Goal: Answer question/provide support: Share knowledge or assist other users

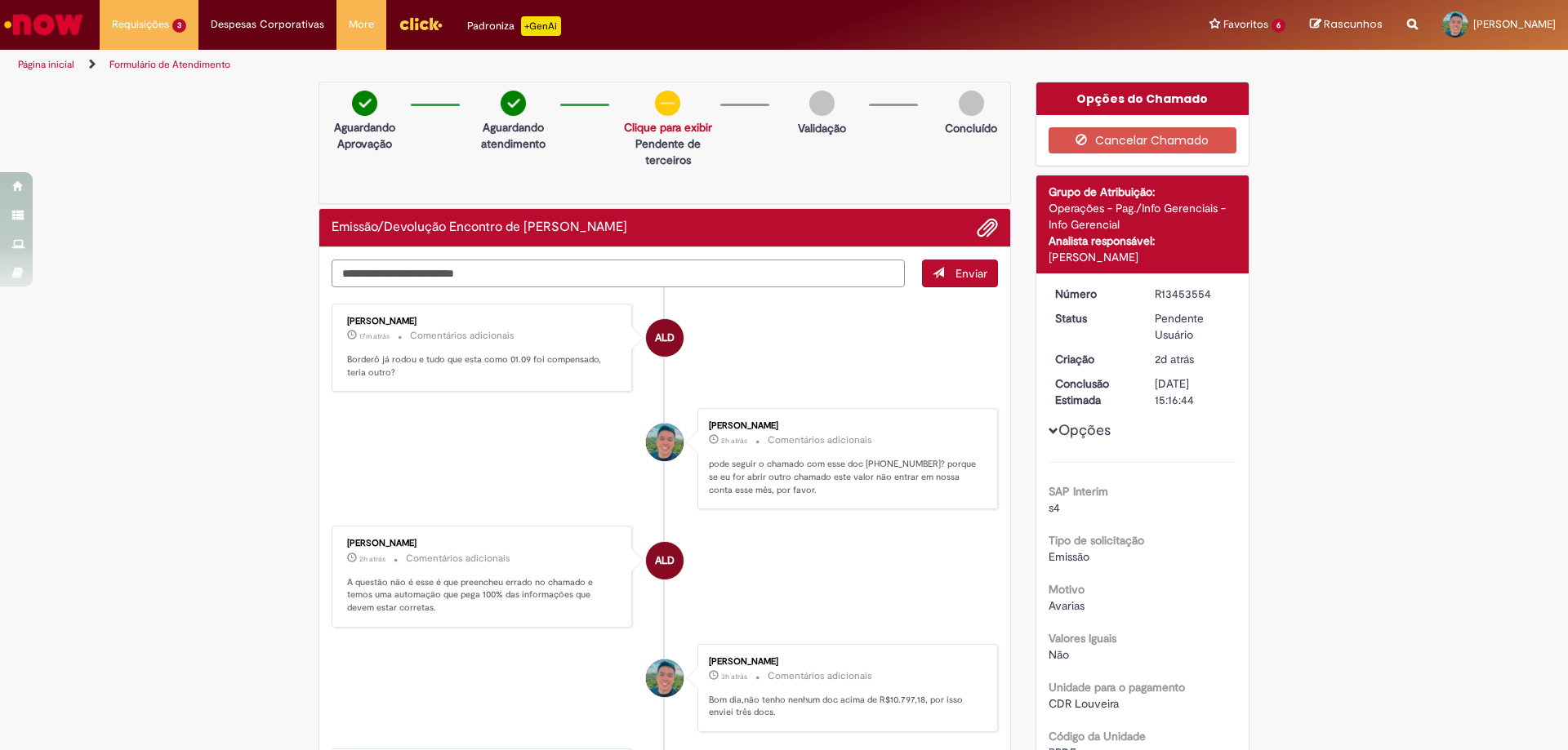
click at [488, 276] on textarea "Digite sua mensagem aqui..." at bounding box center [618, 273] width 574 height 28
paste textarea "**********"
type textarea "**********"
click at [956, 276] on span "Enviar" at bounding box center [972, 273] width 32 height 14
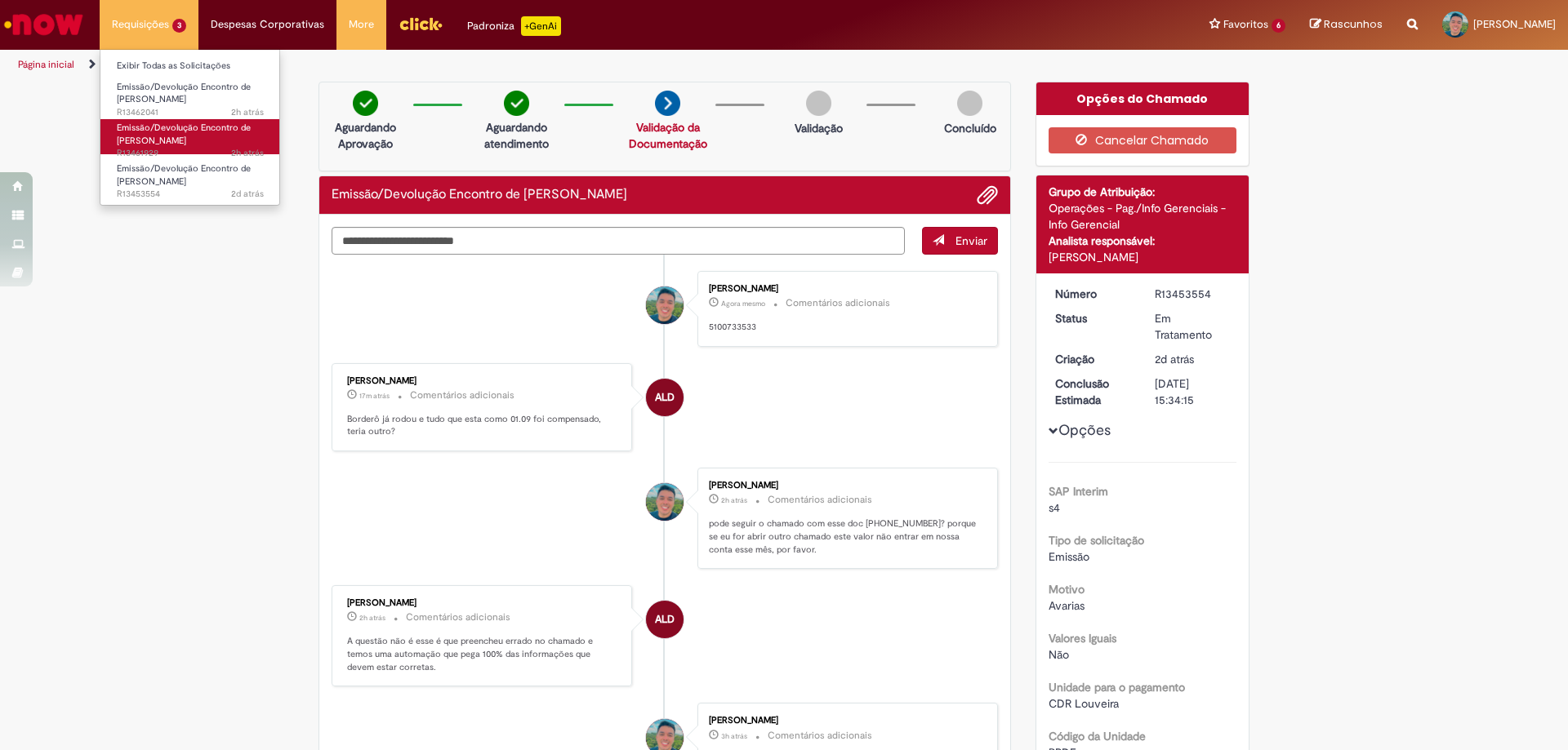
click at [142, 119] on link "Emissão/Devolução Encontro de Contas Fornecedor 2h atrás 2 horas atrás R13461929" at bounding box center [190, 137] width 180 height 35
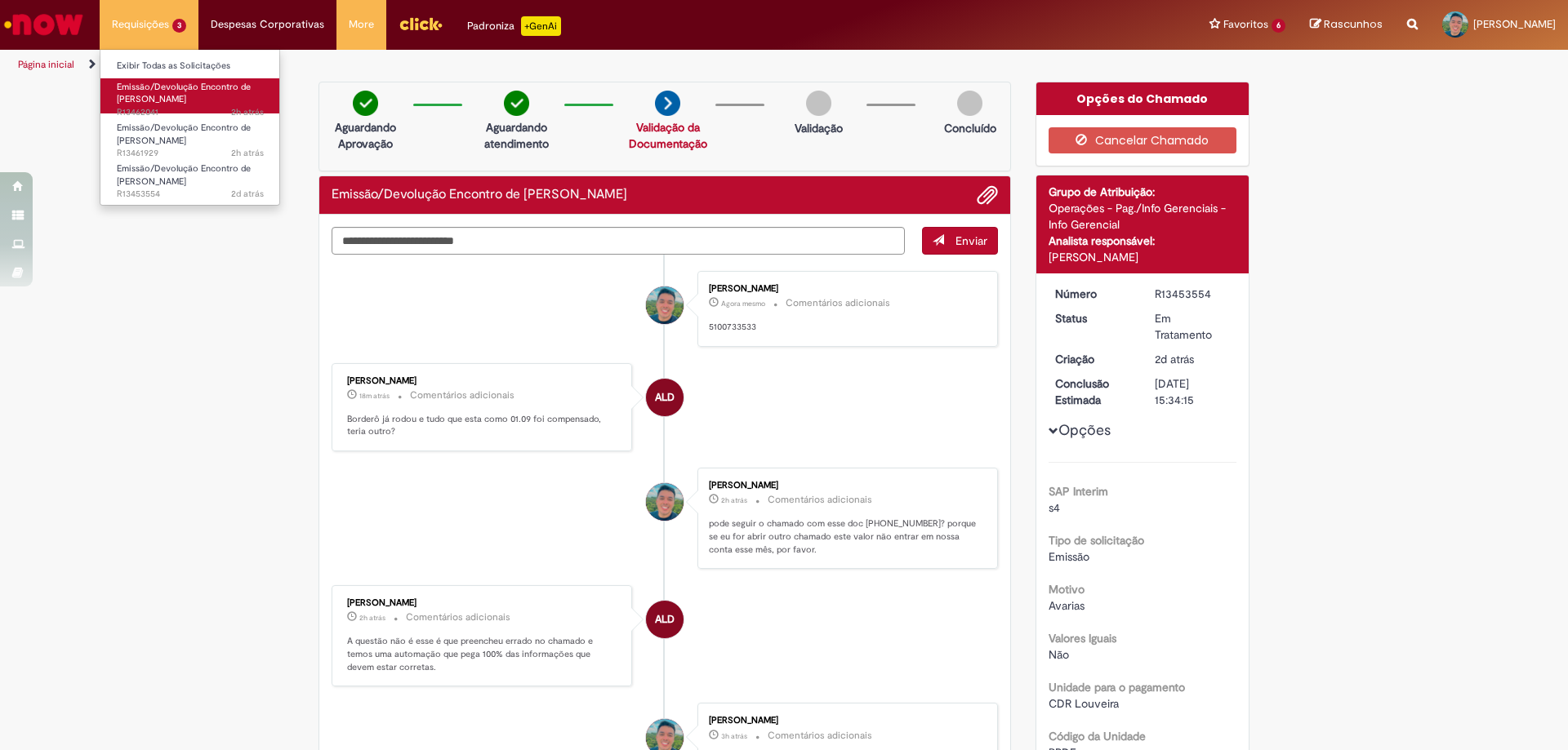
click at [142, 100] on span "Emissão/Devolução Encontro de [PERSON_NAME]" at bounding box center [183, 94] width 134 height 25
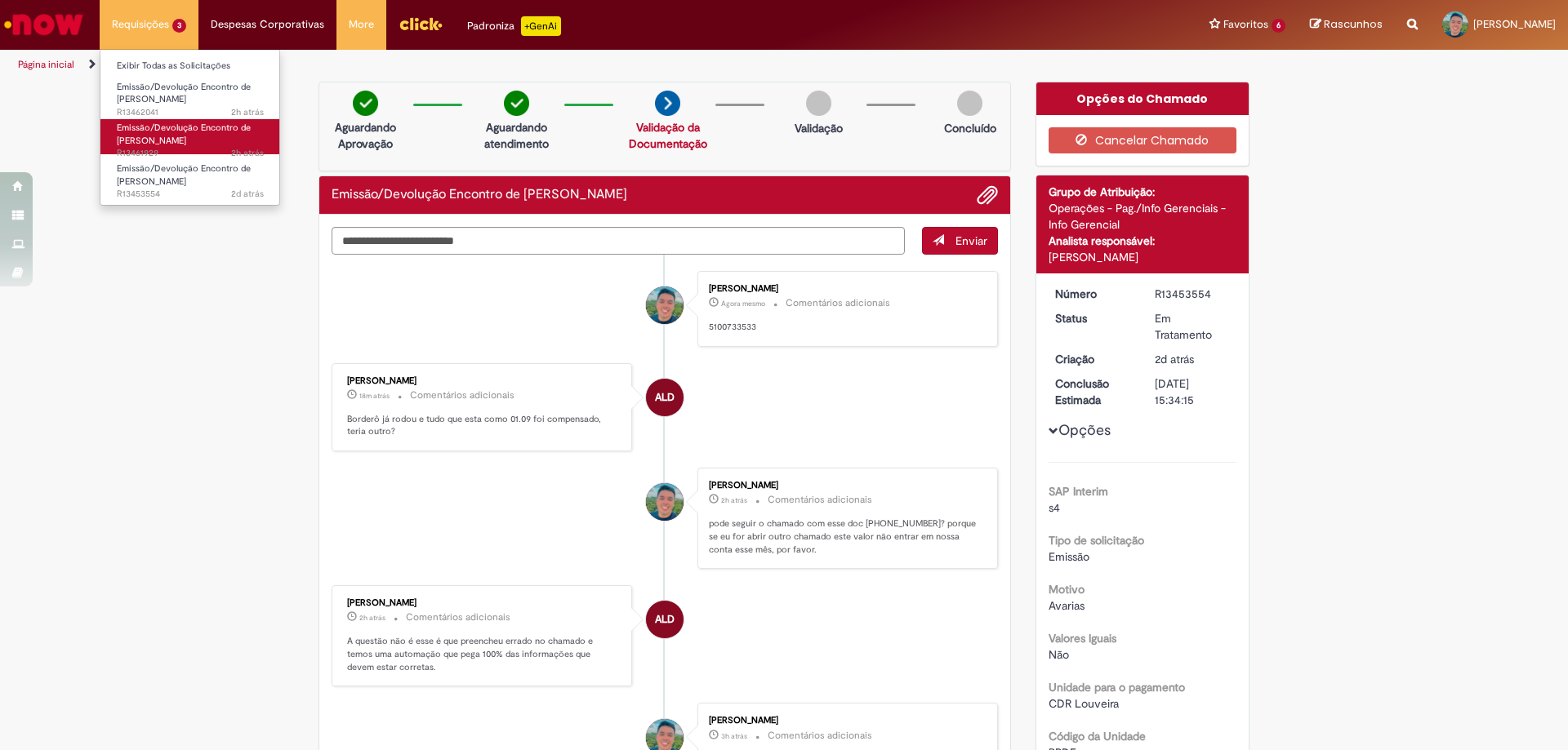
click at [141, 132] on span "Emissão/Devolução Encontro de [PERSON_NAME]" at bounding box center [183, 134] width 134 height 25
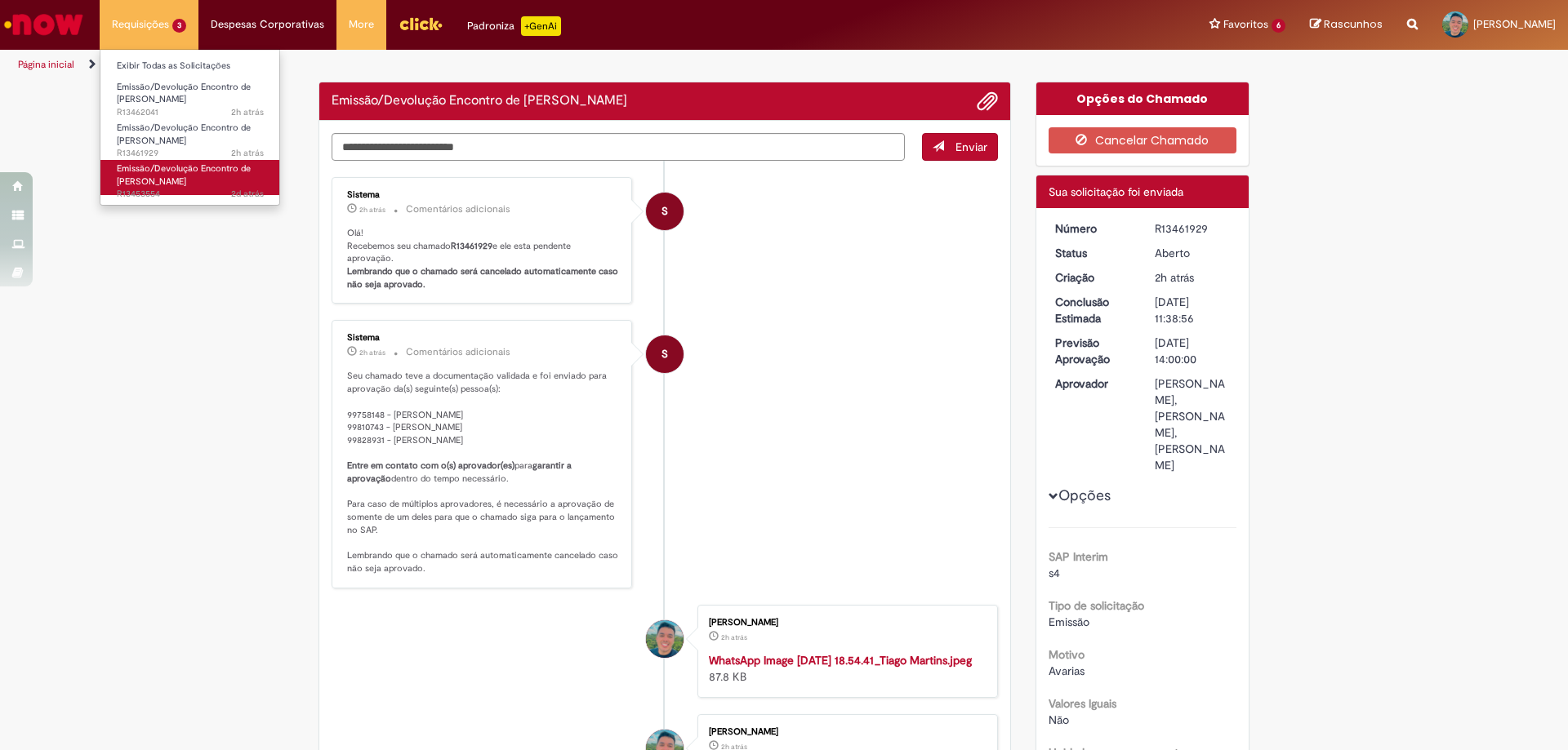
click at [144, 172] on span "Emissão/Devolução Encontro de [PERSON_NAME]" at bounding box center [183, 175] width 134 height 25
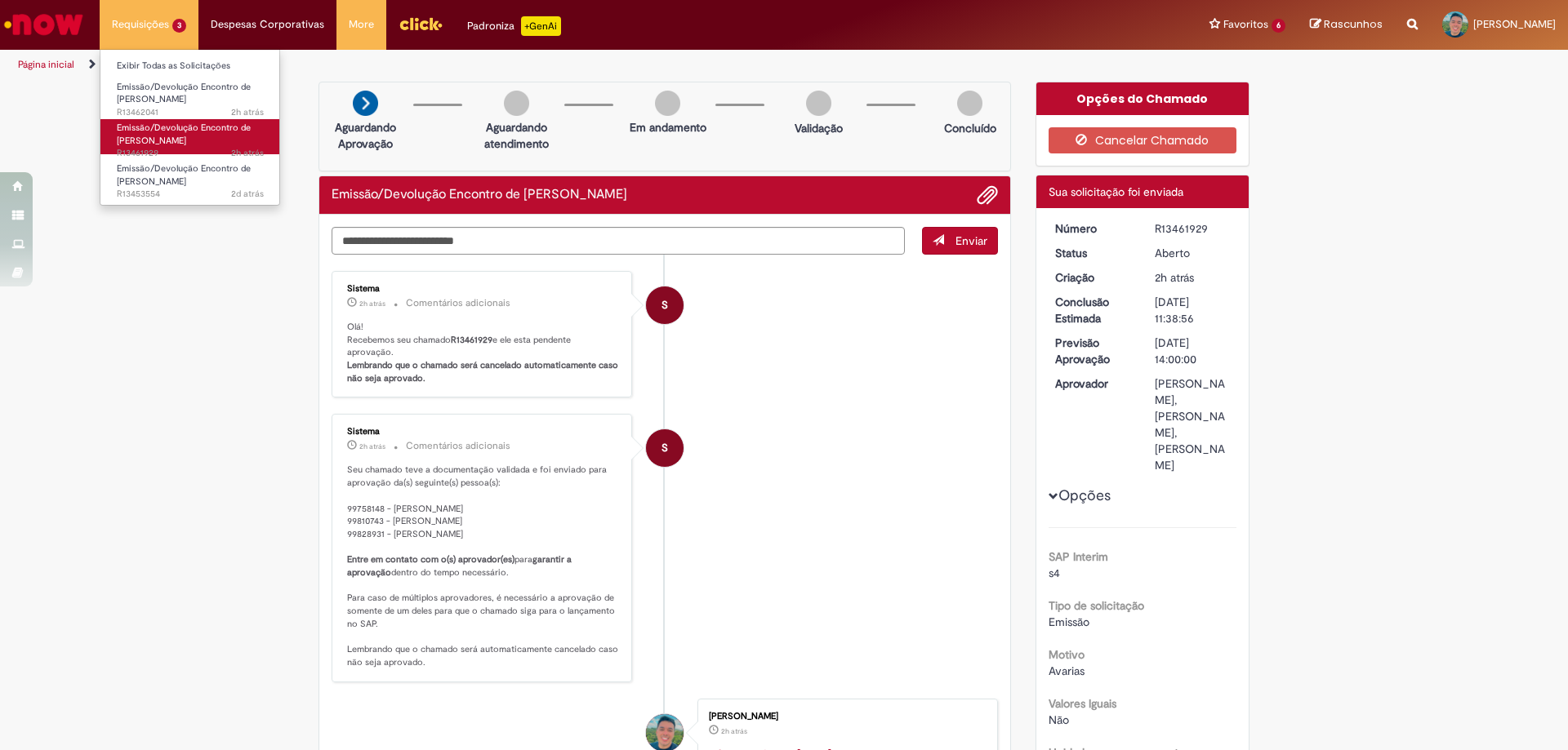
click at [150, 135] on span "Emissão/Devolução Encontro de [PERSON_NAME]" at bounding box center [183, 134] width 134 height 25
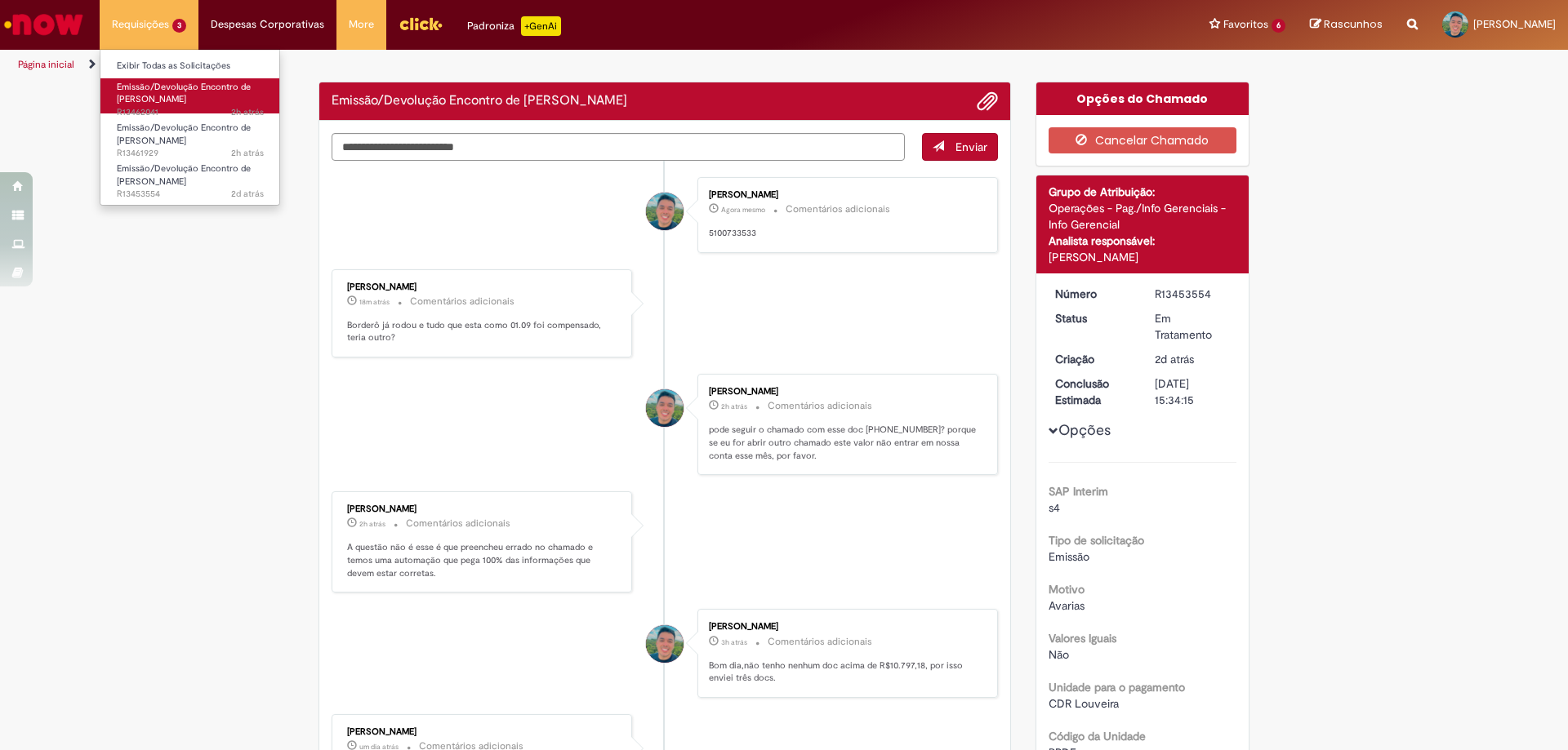
click at [161, 79] on link "Emissão/Devolução Encontro de Contas Fornecedor 2h atrás 2 horas atrás R13462041" at bounding box center [190, 96] width 180 height 35
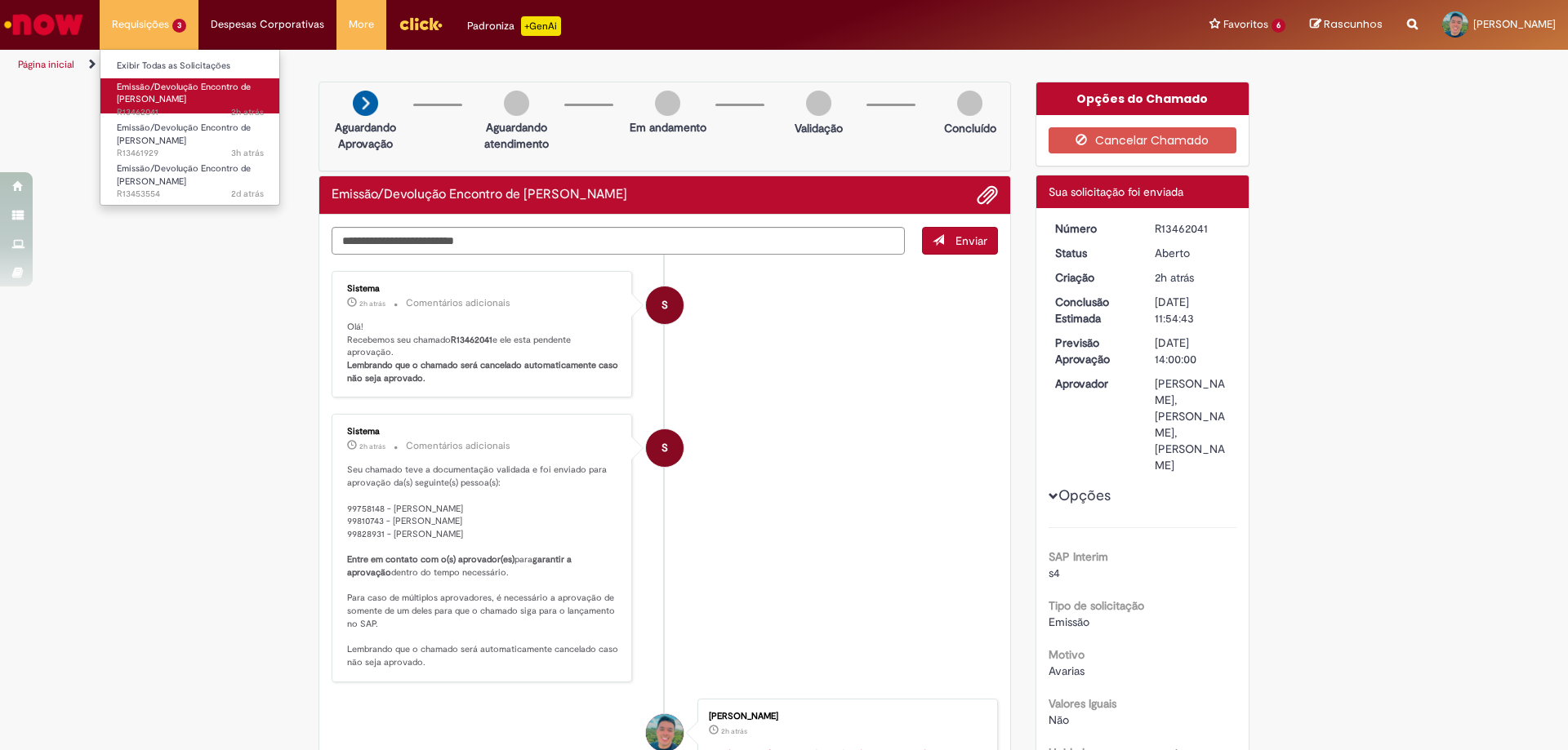
click at [161, 87] on span "Emissão/Devolução Encontro de [PERSON_NAME]" at bounding box center [183, 94] width 134 height 25
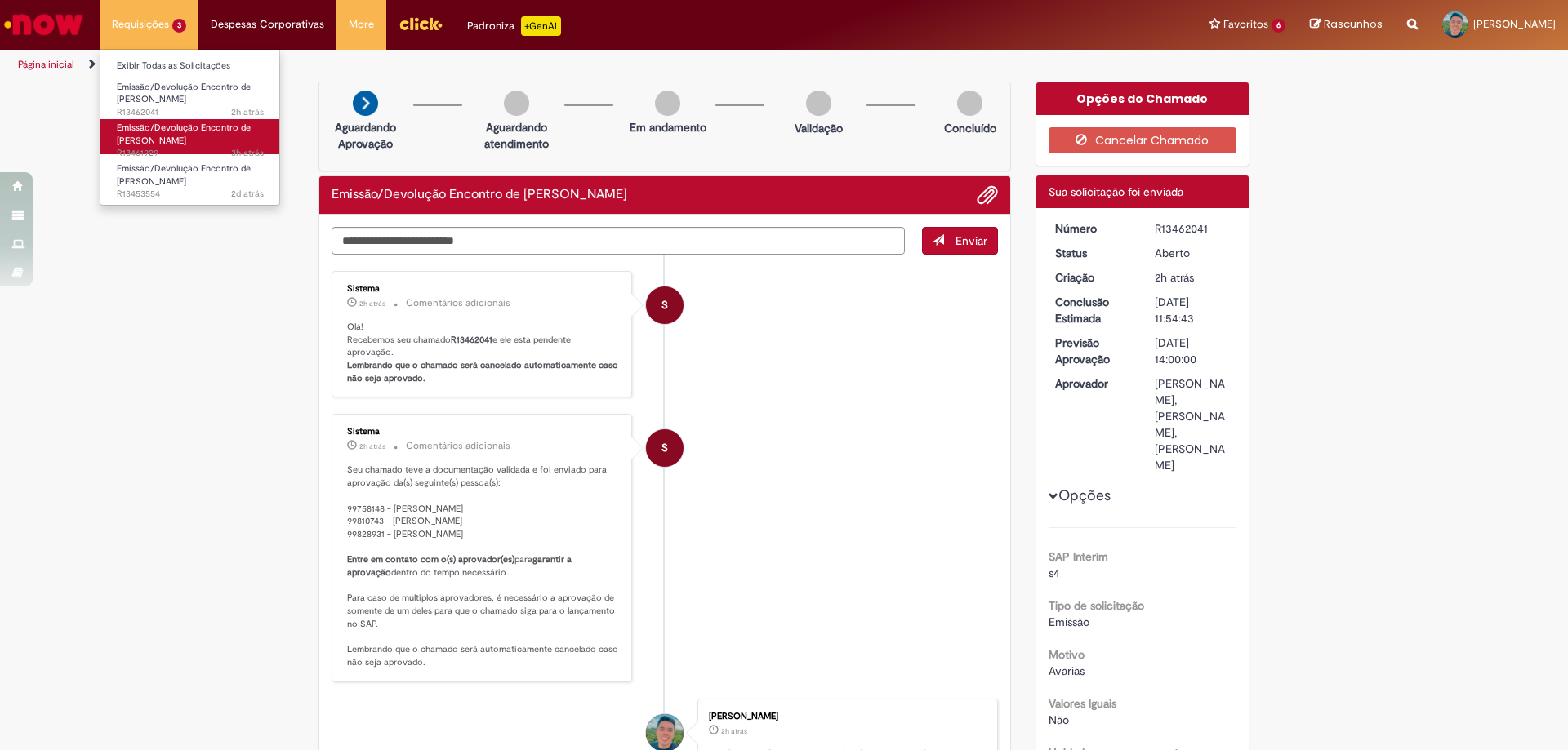
click at [172, 134] on span "Emissão/Devolução Encontro de [PERSON_NAME]" at bounding box center [183, 134] width 134 height 25
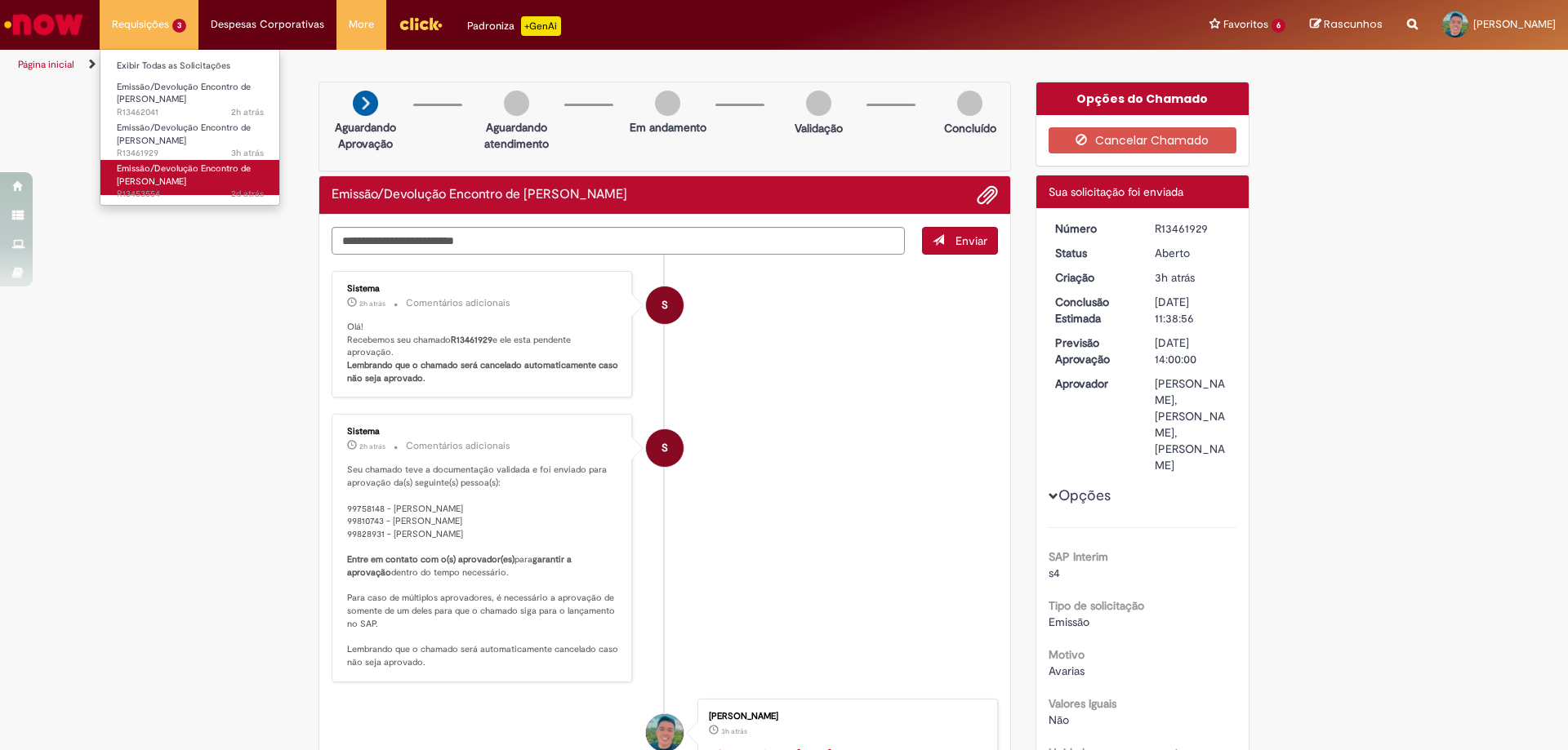
click at [163, 171] on span "Emissão/Devolução Encontro de [PERSON_NAME]" at bounding box center [183, 175] width 134 height 25
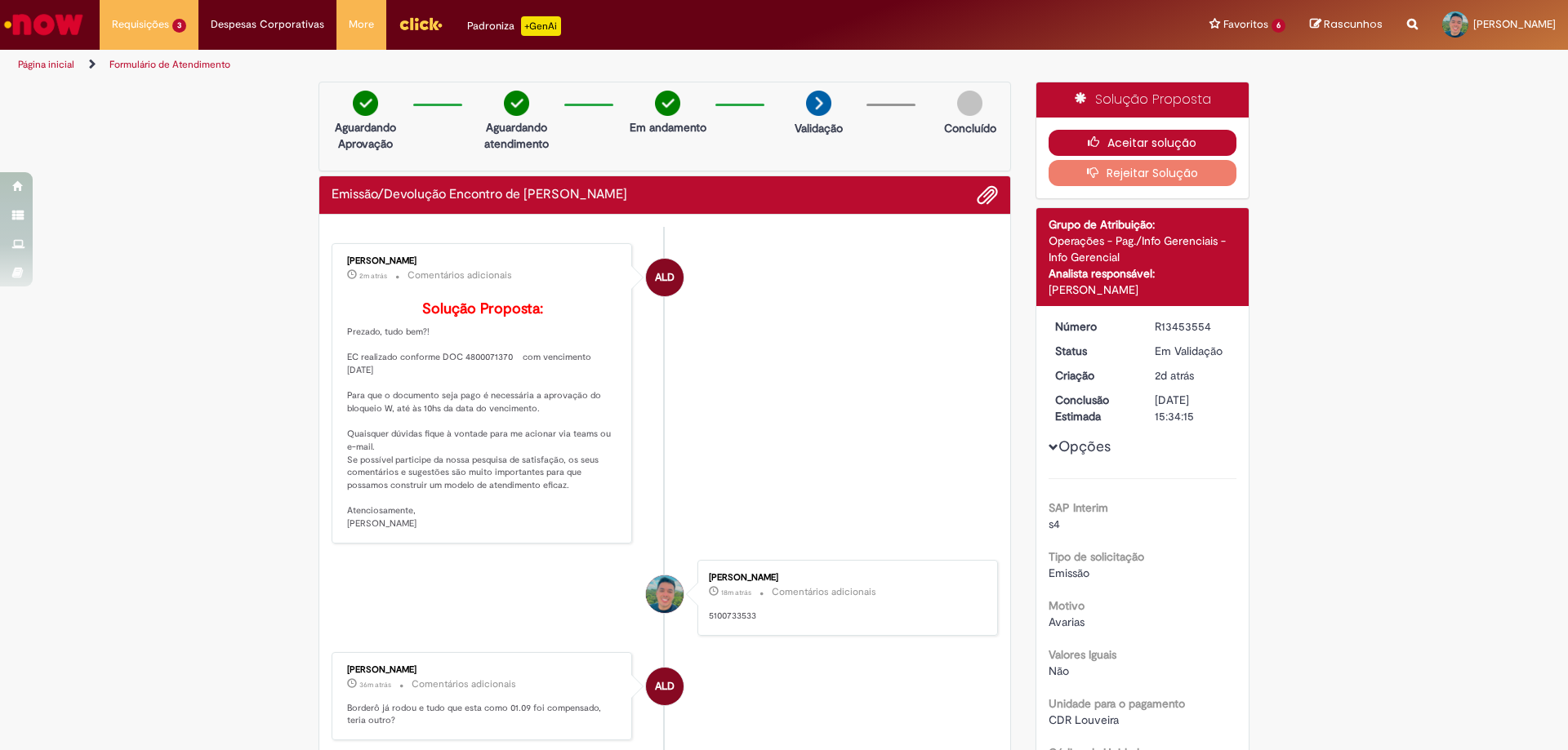
click at [1119, 144] on button "Aceitar solução" at bounding box center [1142, 143] width 188 height 26
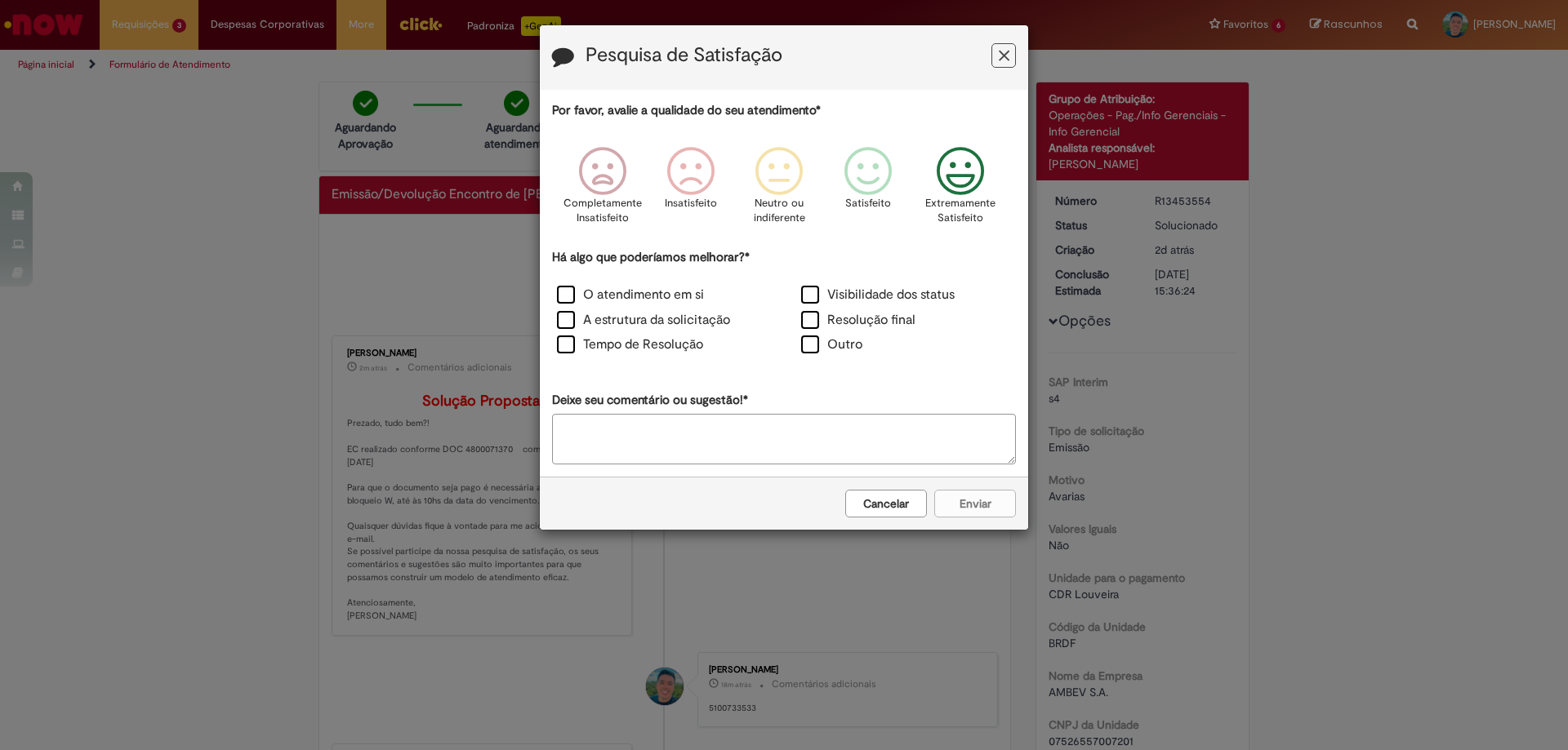
click at [981, 182] on icon "Feedback" at bounding box center [961, 171] width 62 height 49
click at [598, 296] on label "O atendimento em si" at bounding box center [630, 295] width 147 height 19
click at [975, 504] on button "Enviar" at bounding box center [975, 503] width 82 height 28
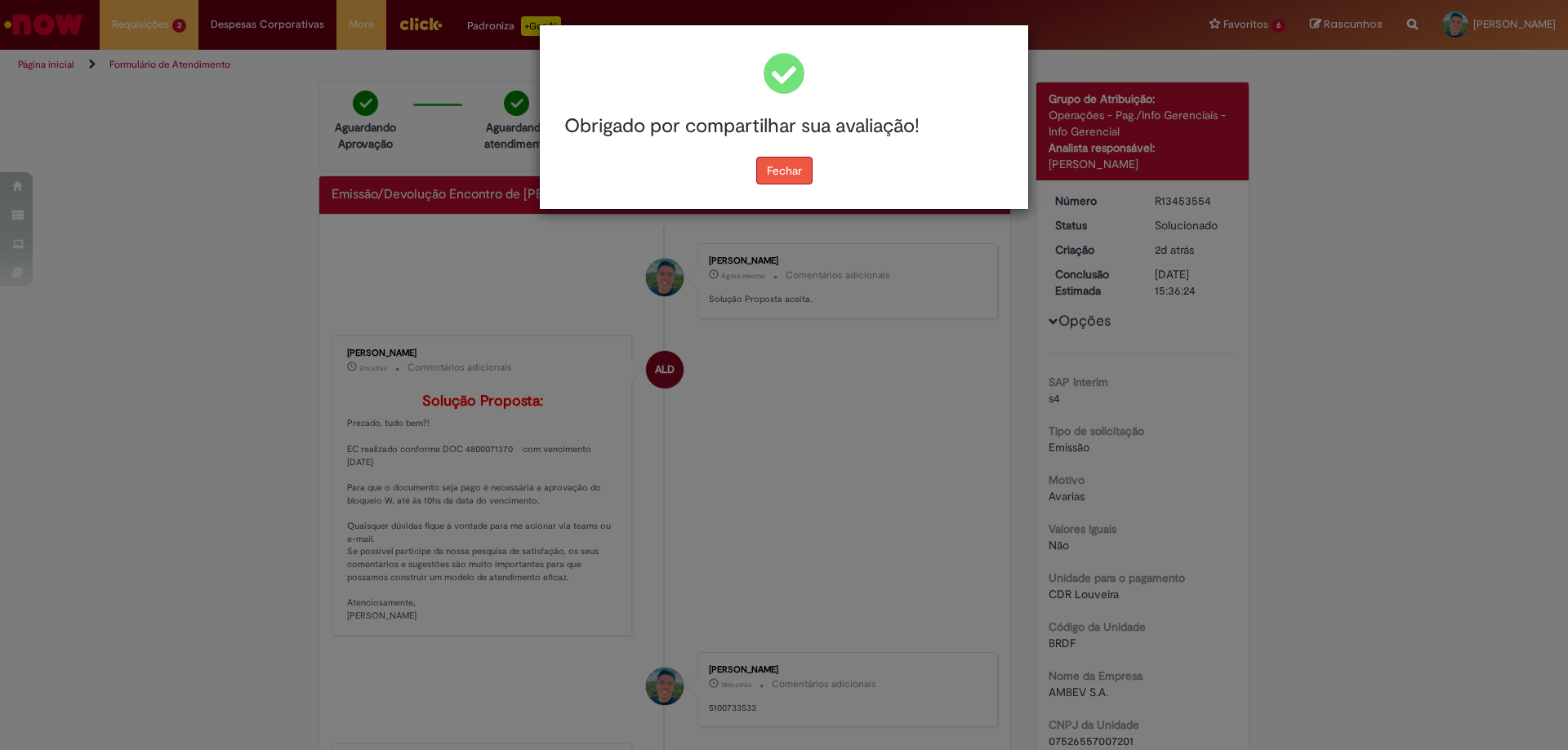
click at [785, 183] on button "Fechar" at bounding box center [784, 171] width 57 height 28
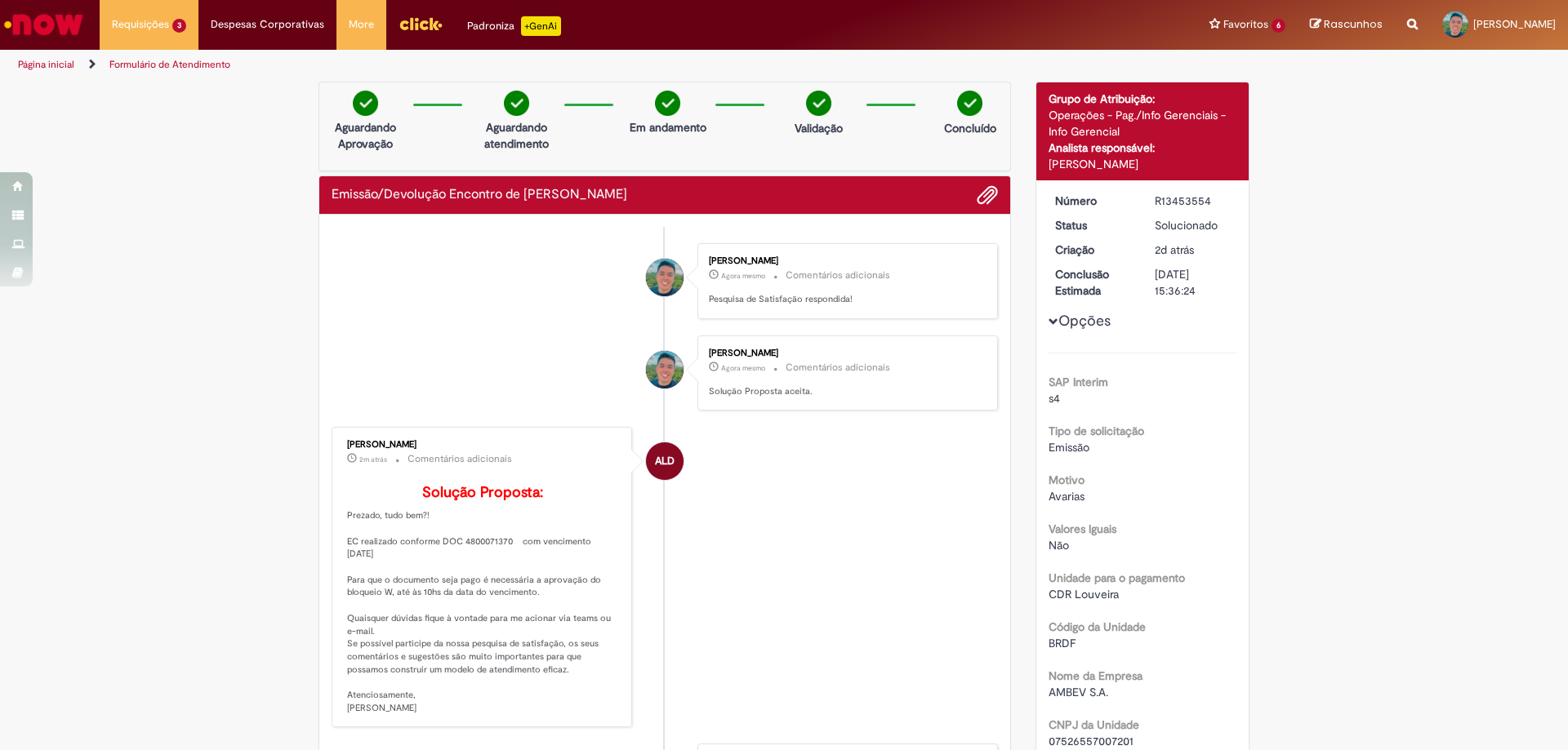
click at [151, 38] on li "Requisições 3 Exibir Todas as Solicitações Emissão/Devolução Encontro de Contas…" at bounding box center [149, 24] width 99 height 49
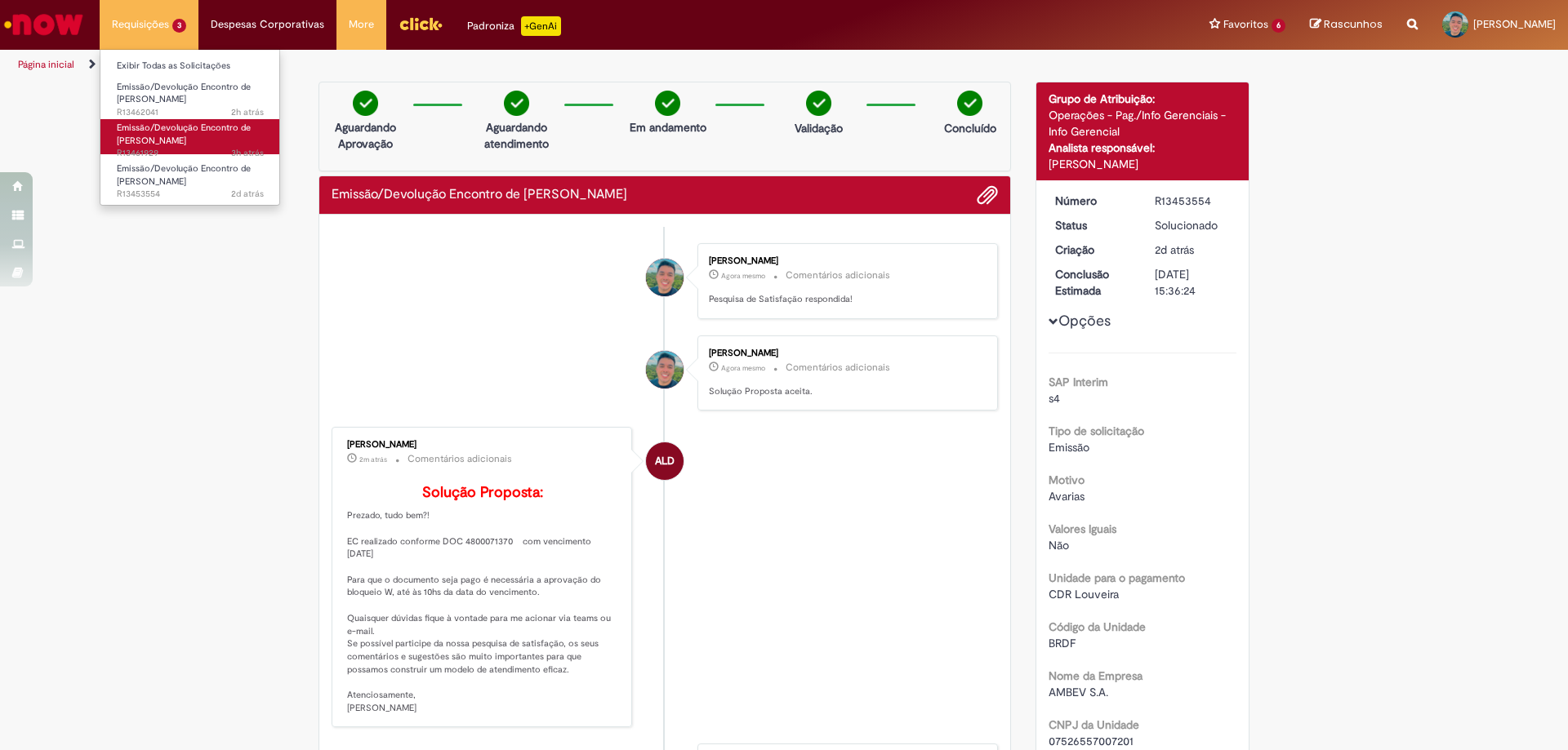
click at [172, 120] on link "Emissão/Devolução Encontro de Contas Fornecedor 3h atrás 3 horas atrás R13461929" at bounding box center [190, 137] width 180 height 35
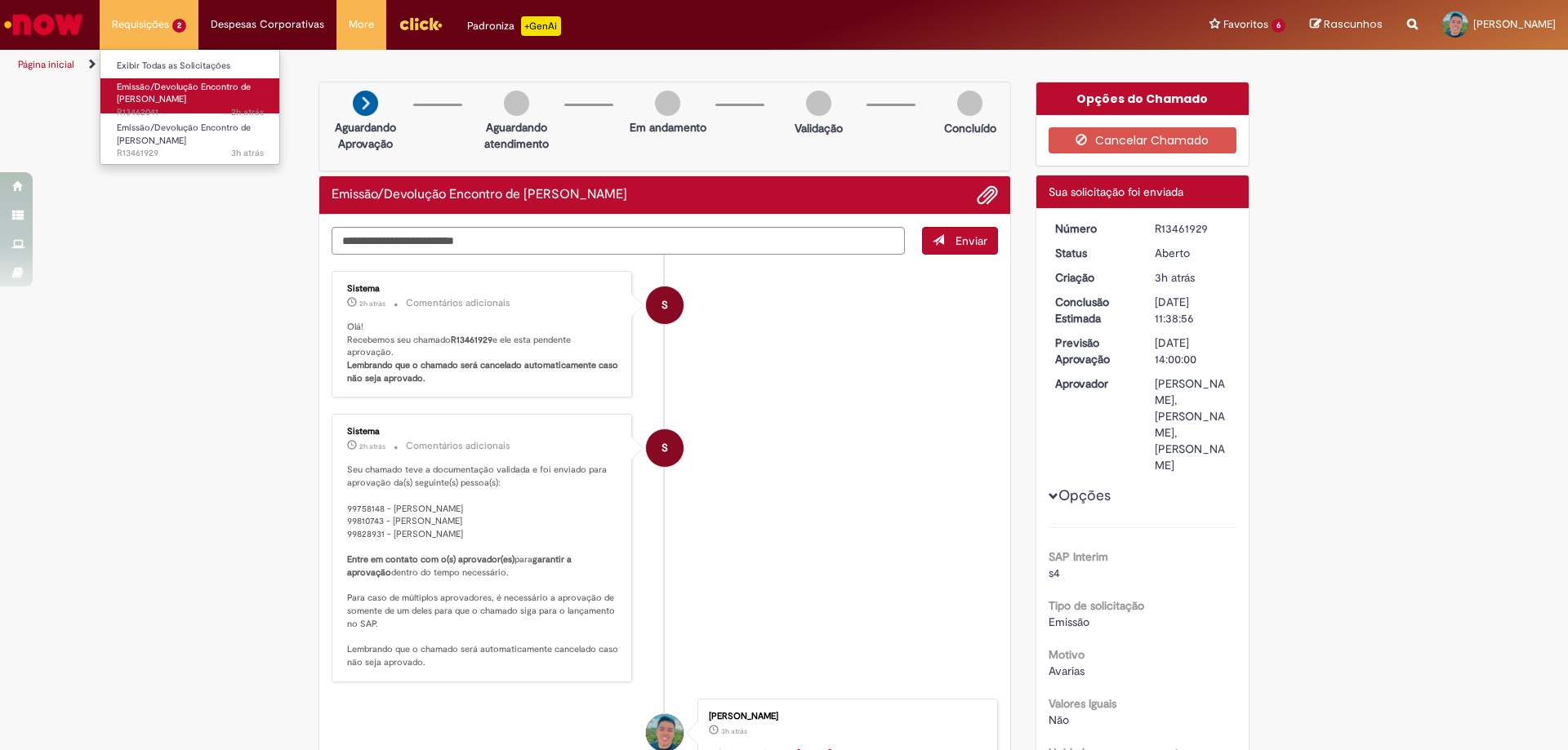
click at [150, 93] on span "Emissão/Devolução Encontro de [PERSON_NAME]" at bounding box center [183, 94] width 134 height 25
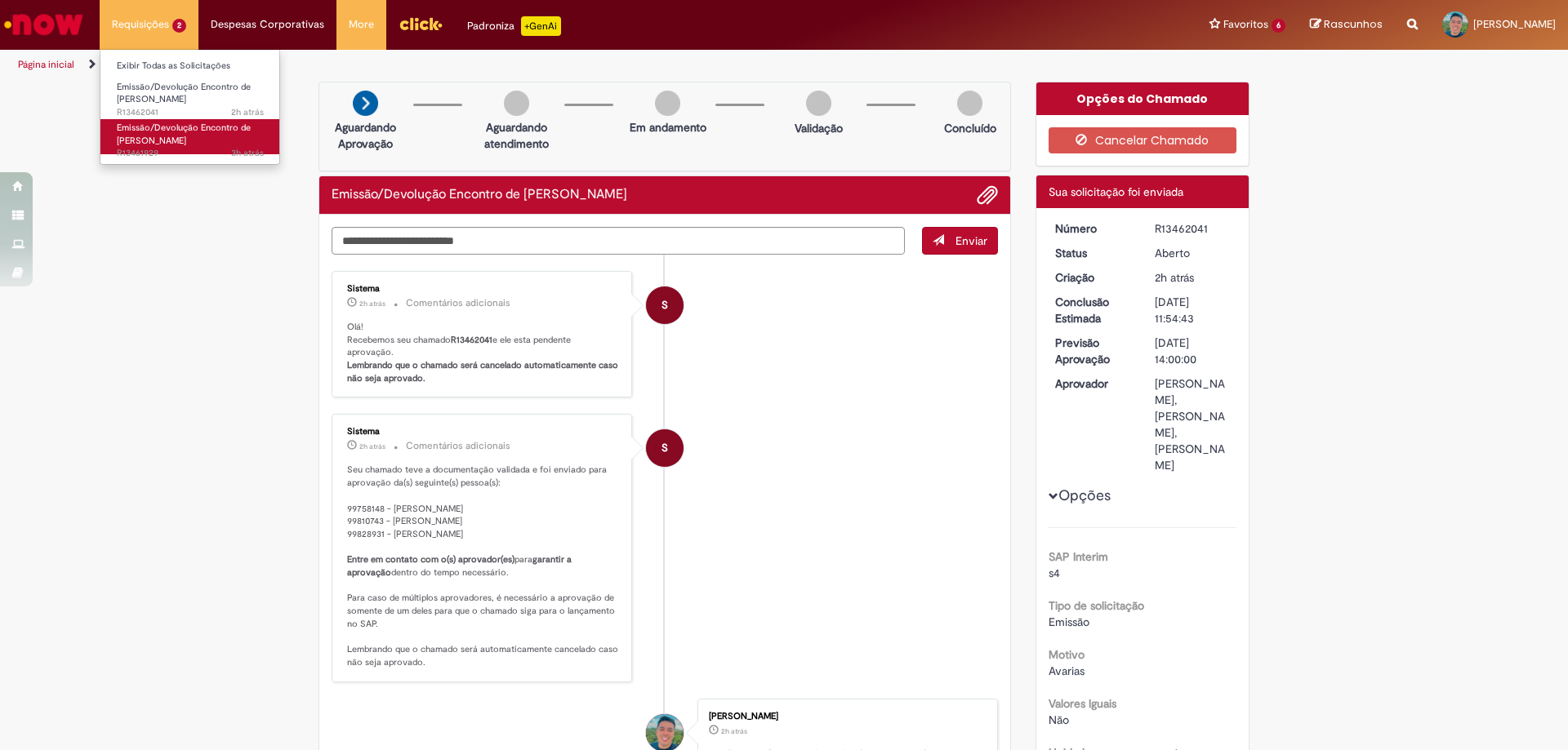
click at [155, 131] on span "Emissão/Devolução Encontro de [PERSON_NAME]" at bounding box center [183, 134] width 134 height 25
